Goal: Task Accomplishment & Management: Use online tool/utility

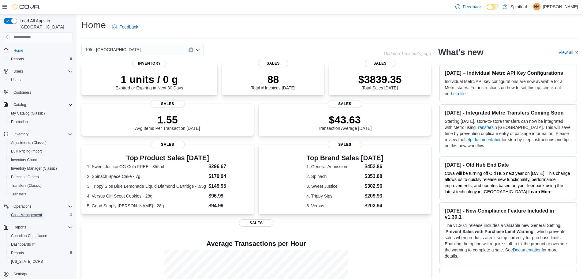
click at [26, 212] on span "Cash Management" at bounding box center [26, 214] width 31 height 5
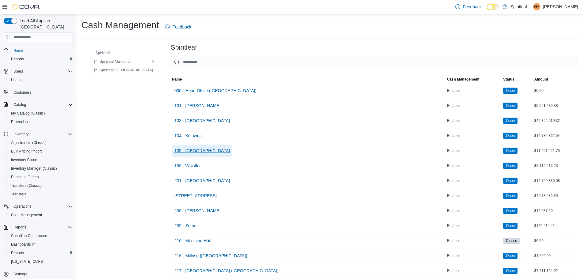
click at [194, 152] on span "105 - [GEOGRAPHIC_DATA]" at bounding box center [202, 151] width 56 height 6
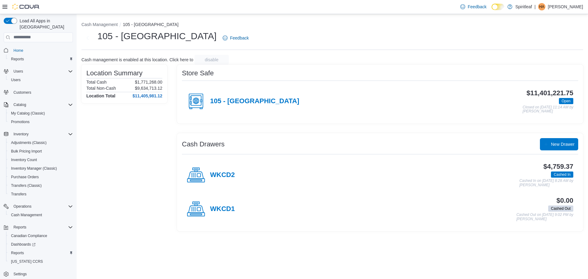
click at [206, 170] on div "WKCD2" at bounding box center [211, 175] width 48 height 18
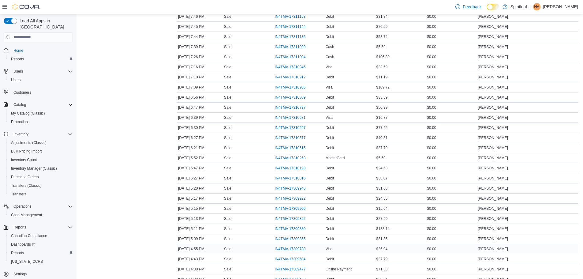
scroll to position [306, 0]
click at [292, 229] on span "IN4TMV-17309604" at bounding box center [290, 228] width 31 height 5
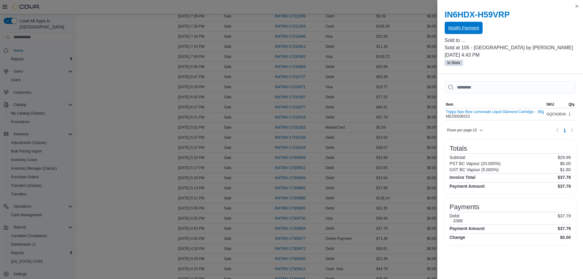
click at [451, 32] on span "Modify Payment" at bounding box center [463, 28] width 31 height 12
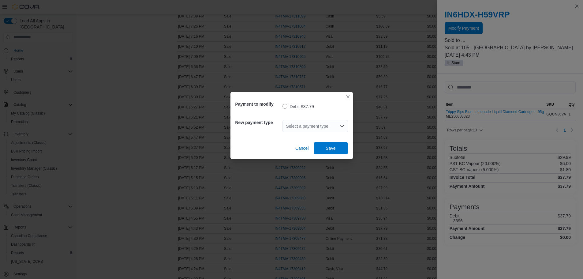
click at [341, 124] on icon "Open list of options" at bounding box center [341, 126] width 5 height 5
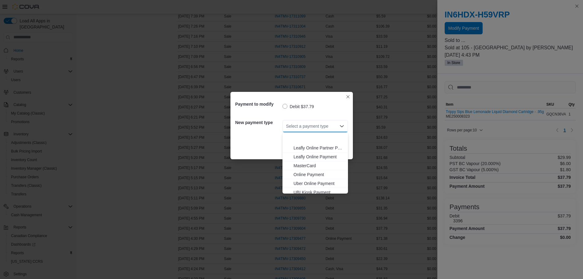
scroll to position [54, 0]
click at [307, 187] on span "Visa" at bounding box center [318, 189] width 51 height 6
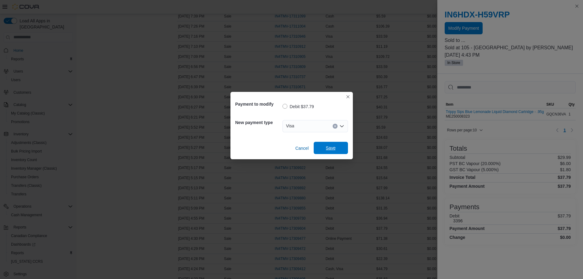
click at [326, 147] on span "Save" at bounding box center [331, 148] width 10 height 6
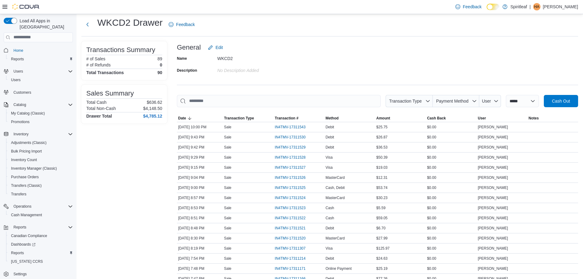
scroll to position [0, 0]
